Goal: Task Accomplishment & Management: Manage account settings

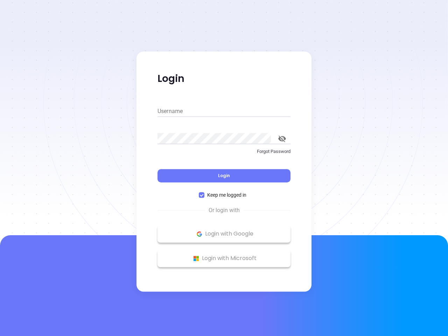
click at [224, 168] on div "Login" at bounding box center [223, 172] width 133 height 22
click at [224, 111] on input "Username" at bounding box center [223, 111] width 133 height 11
click at [282, 138] on icon "toggle password visibility" at bounding box center [282, 138] width 8 height 7
click at [224, 176] on span "Login" at bounding box center [224, 175] width 12 height 6
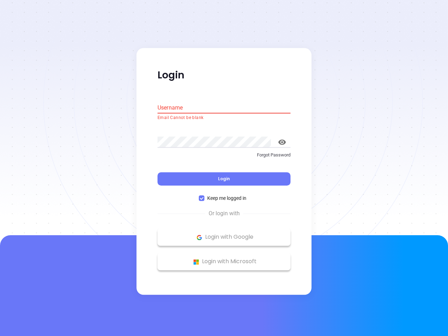
click at [224, 195] on span "Keep me logged in" at bounding box center [226, 198] width 45 height 8
click at [204, 195] on input "Keep me logged in" at bounding box center [202, 198] width 6 height 6
checkbox input "false"
click at [224, 234] on p "Login with Google" at bounding box center [224, 237] width 126 height 10
click at [224, 258] on p "Login with Microsoft" at bounding box center [224, 261] width 126 height 10
